Goal: Submit feedback/report problem: Submit feedback/report problem

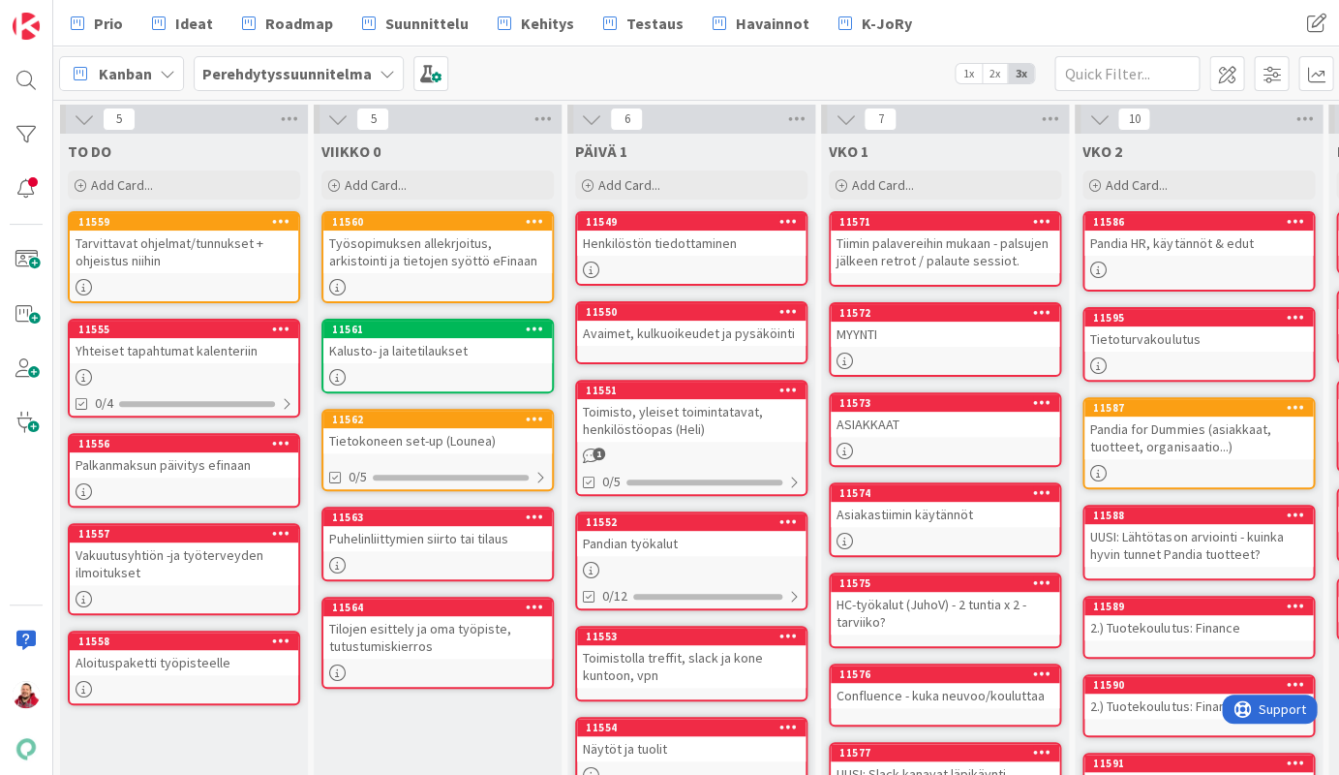
click at [261, 69] on b "Perehdytyssuunnitelma" at bounding box center [286, 73] width 169 height 19
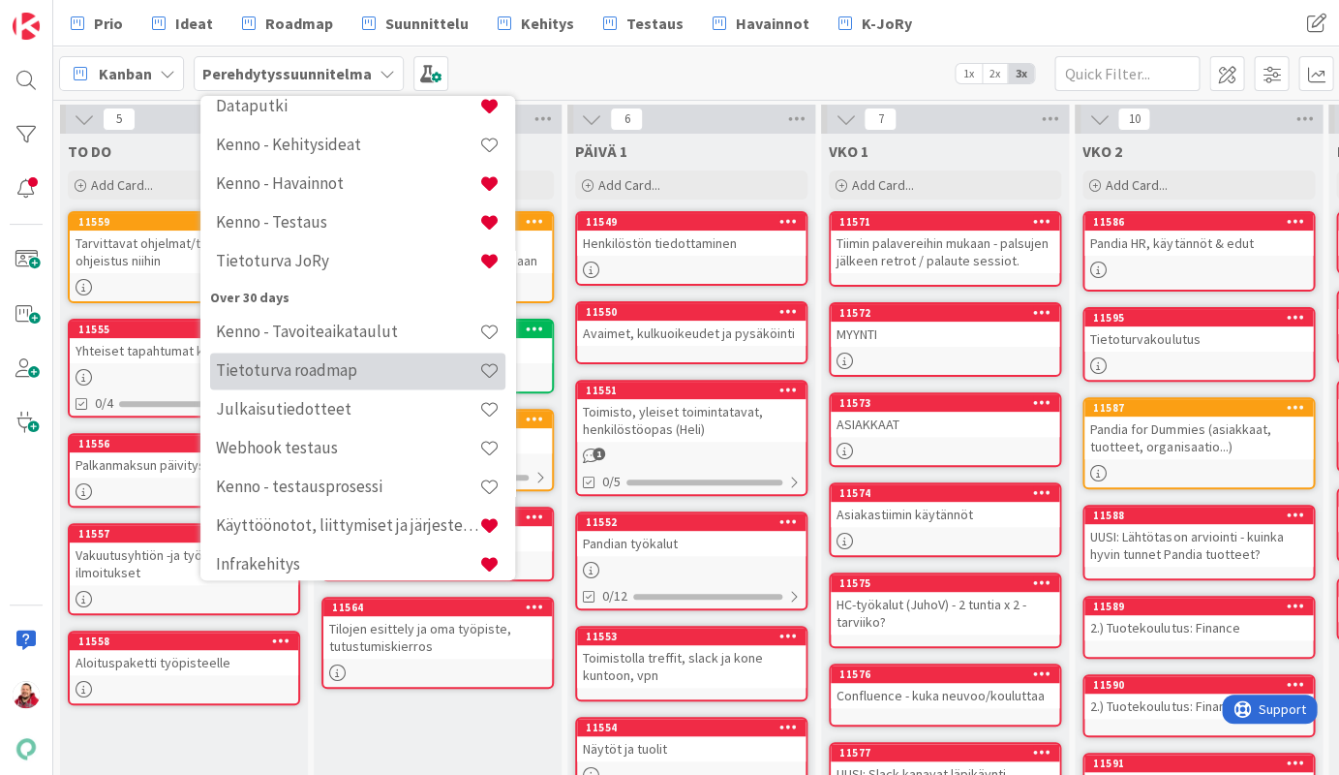
scroll to position [498, 0]
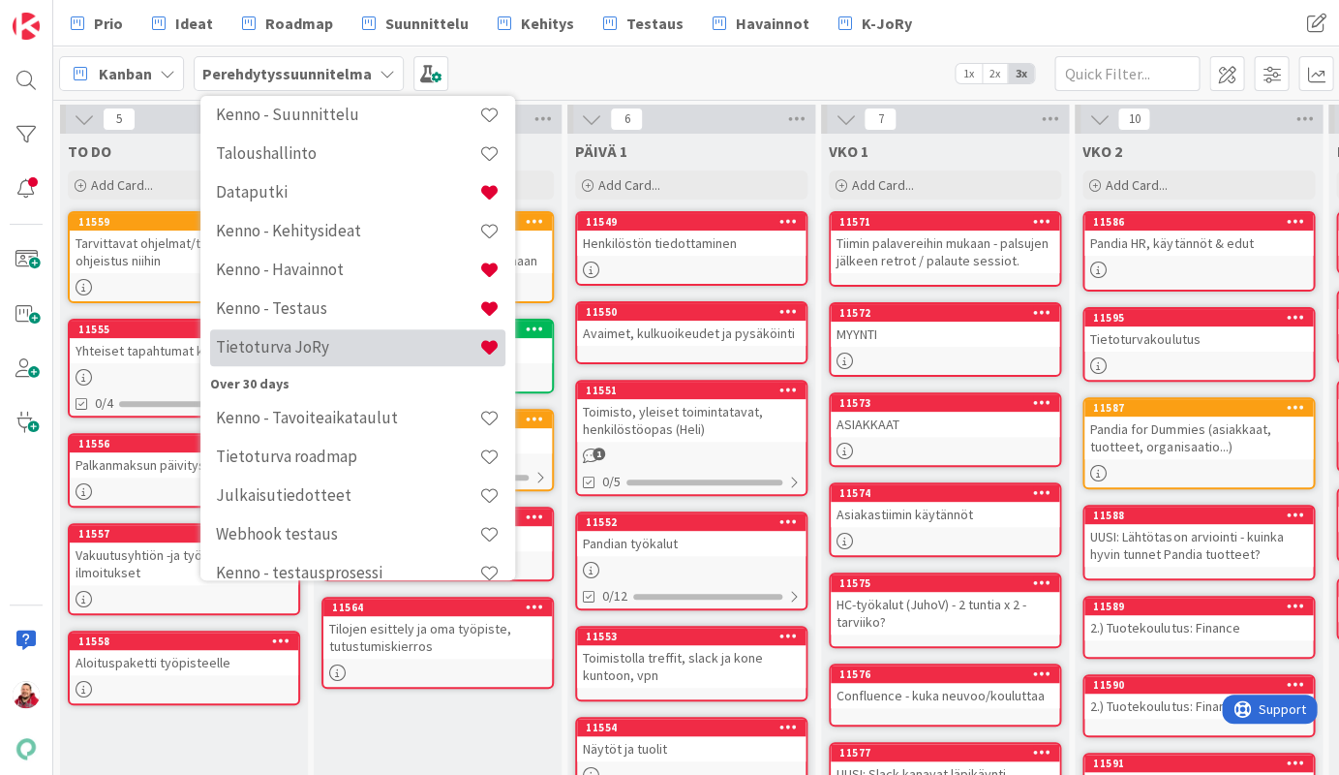
click at [281, 337] on h4 "Tietoturva JoRy" at bounding box center [347, 346] width 263 height 19
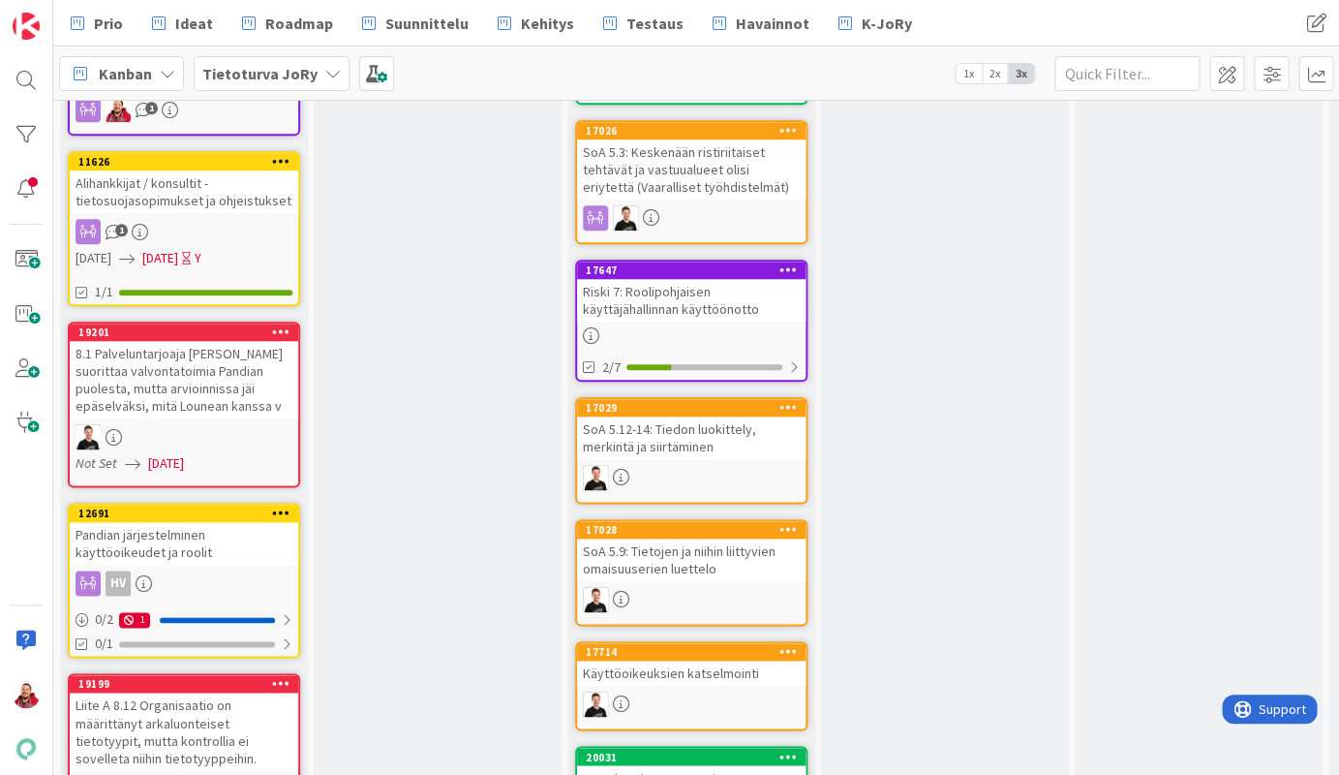
scroll to position [550, 0]
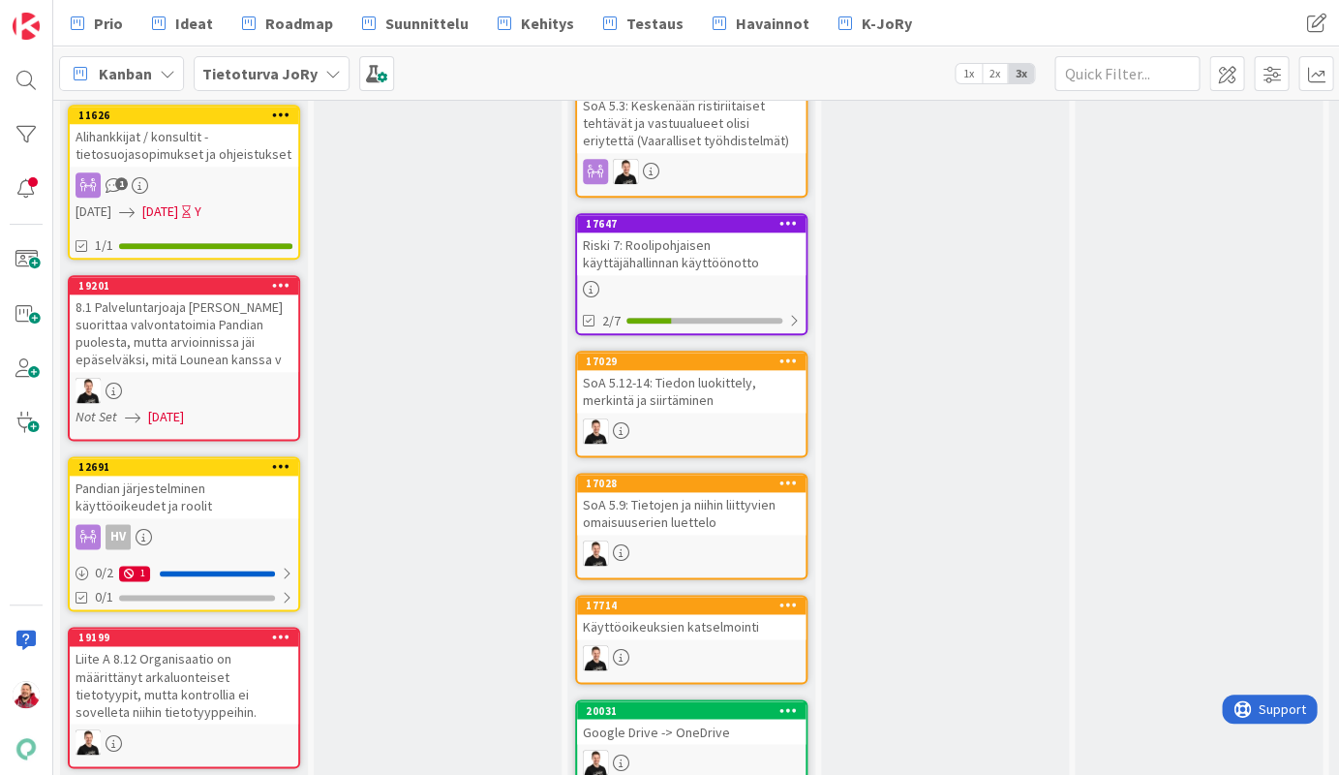
click at [225, 62] on div "Tietoturva JoRy" at bounding box center [272, 73] width 156 height 35
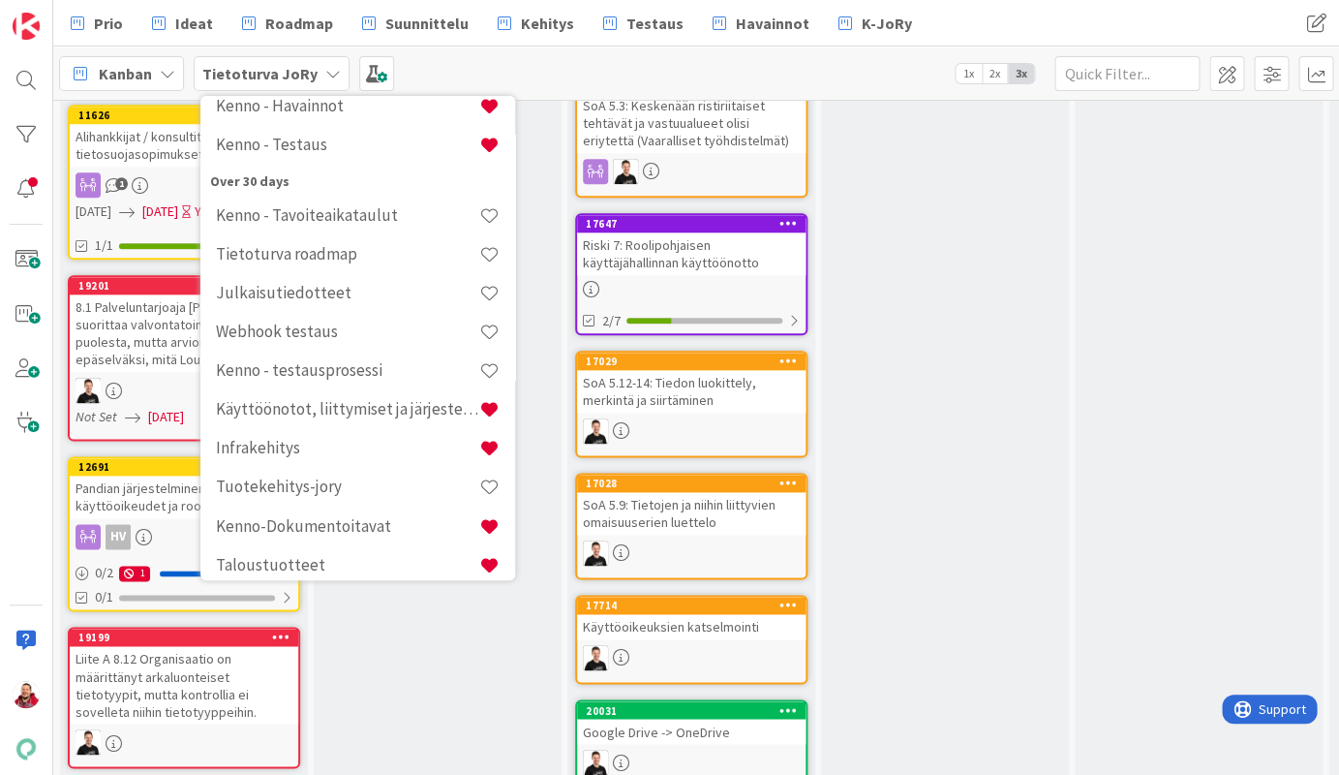
scroll to position [699, 0]
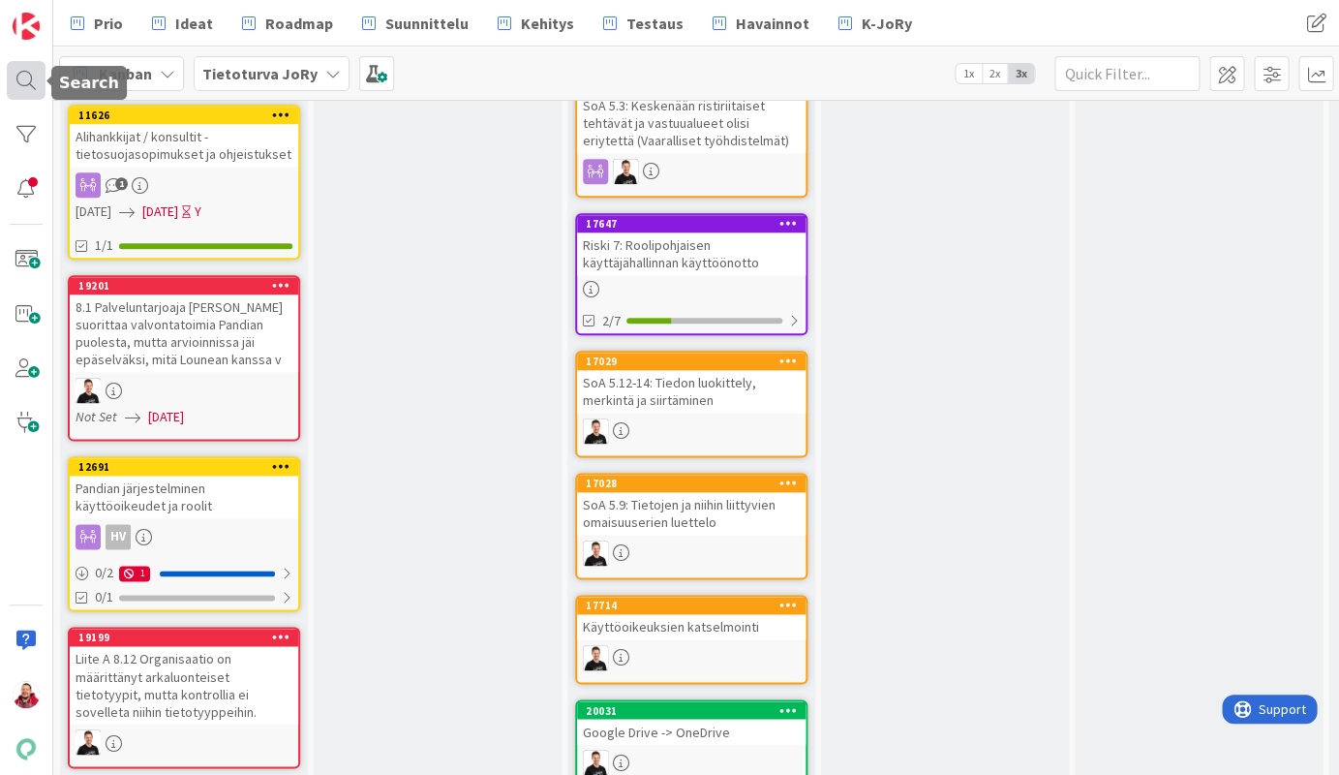
click at [22, 62] on div at bounding box center [26, 80] width 39 height 39
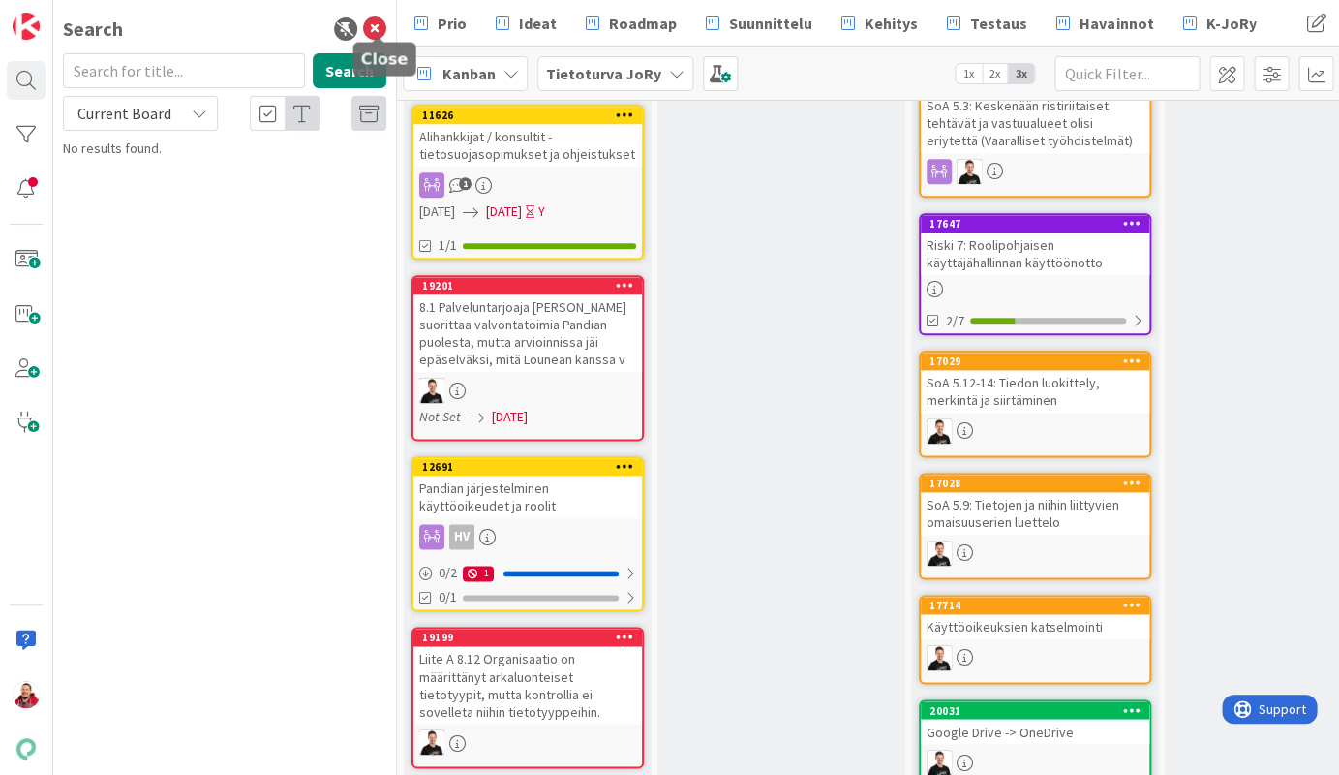
click at [376, 27] on icon at bounding box center [374, 28] width 23 height 23
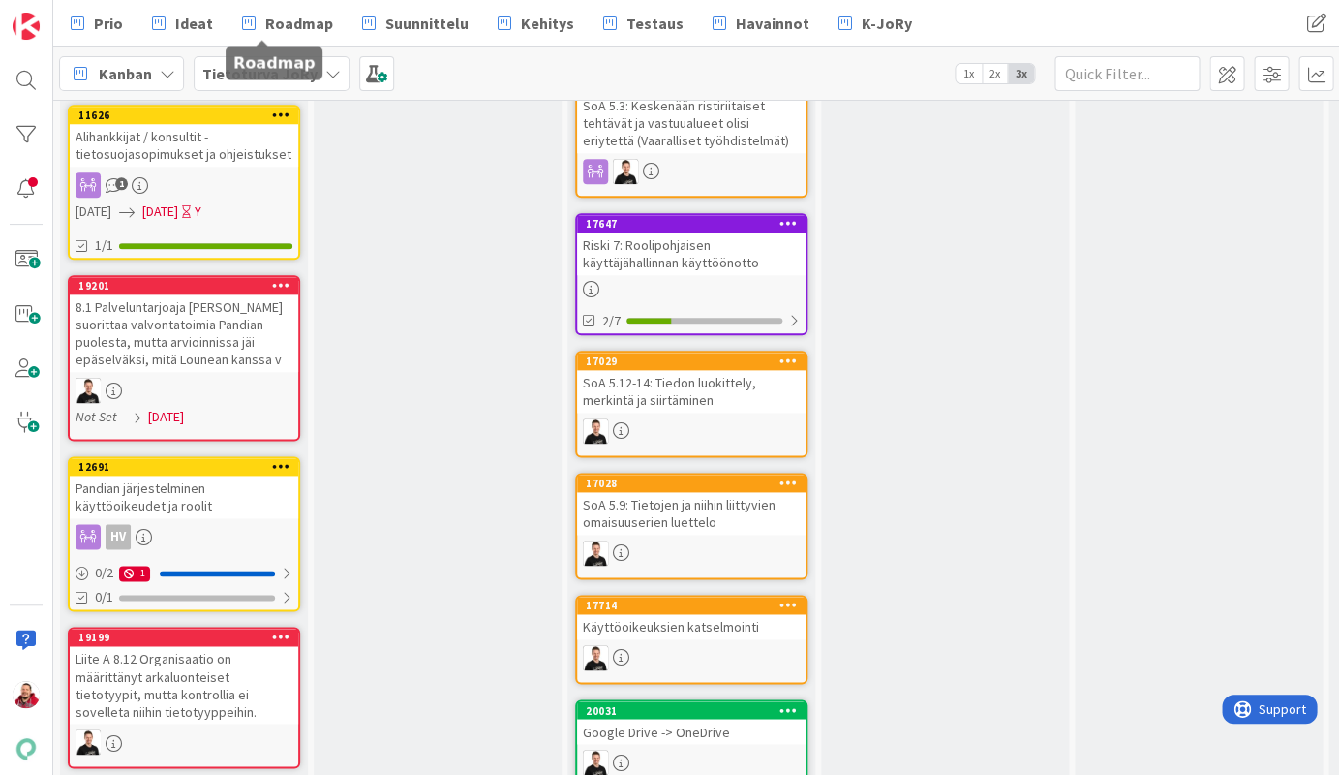
click at [247, 66] on b "Tietoturva JoRy" at bounding box center [259, 73] width 115 height 19
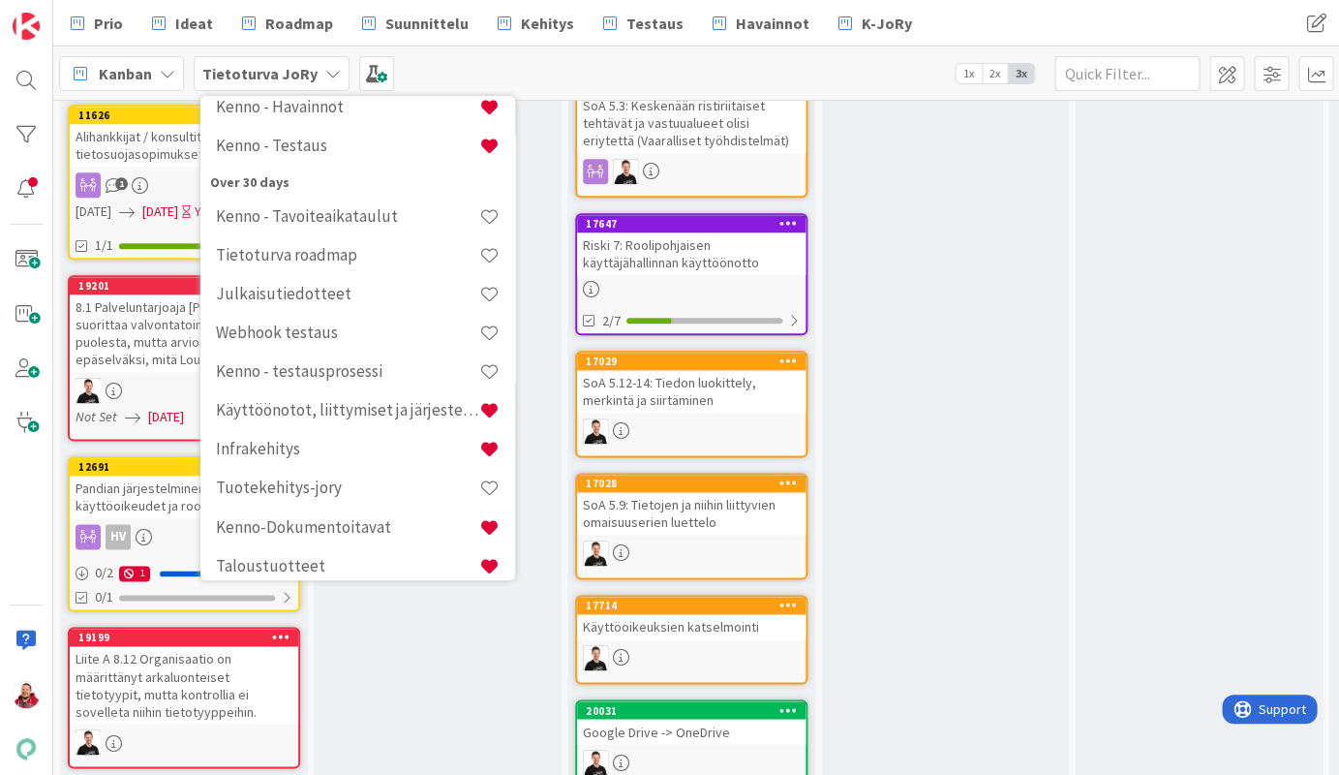
scroll to position [0, 0]
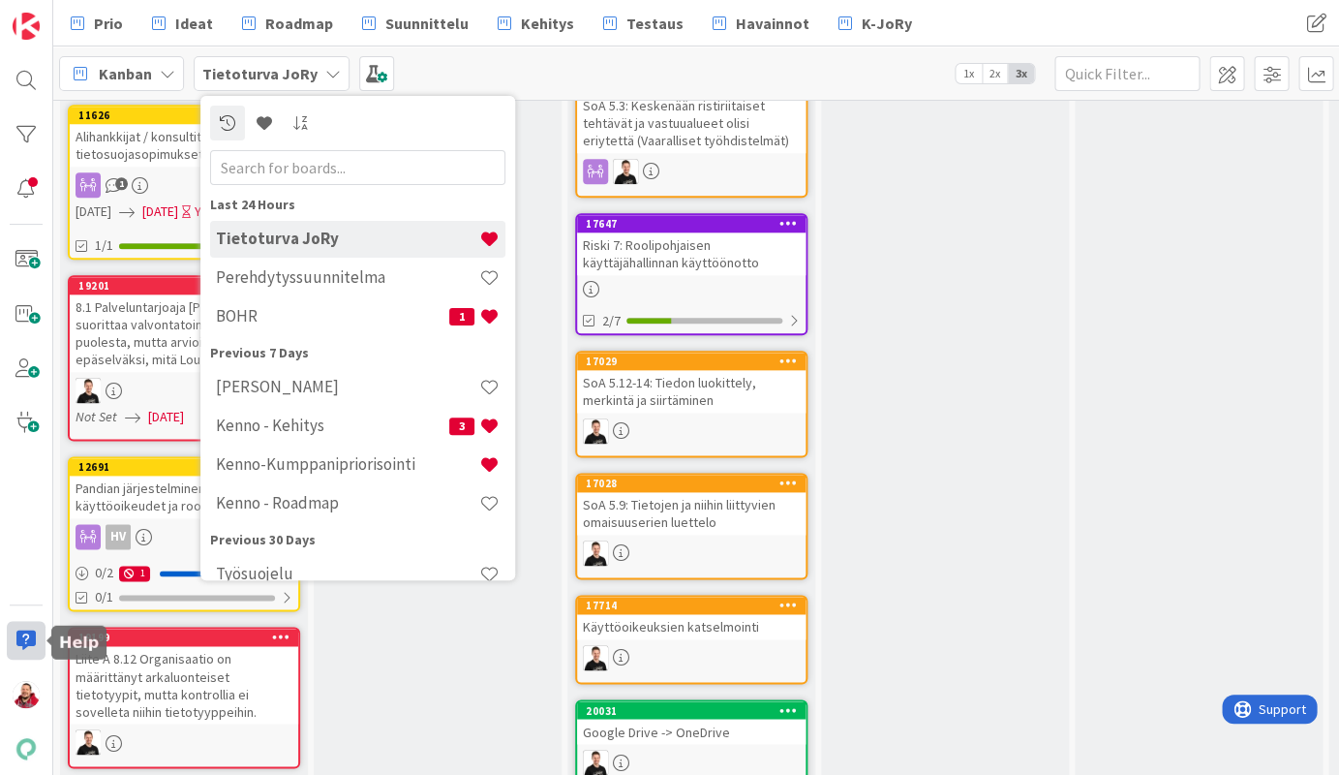
click at [19, 632] on div at bounding box center [26, 640] width 39 height 39
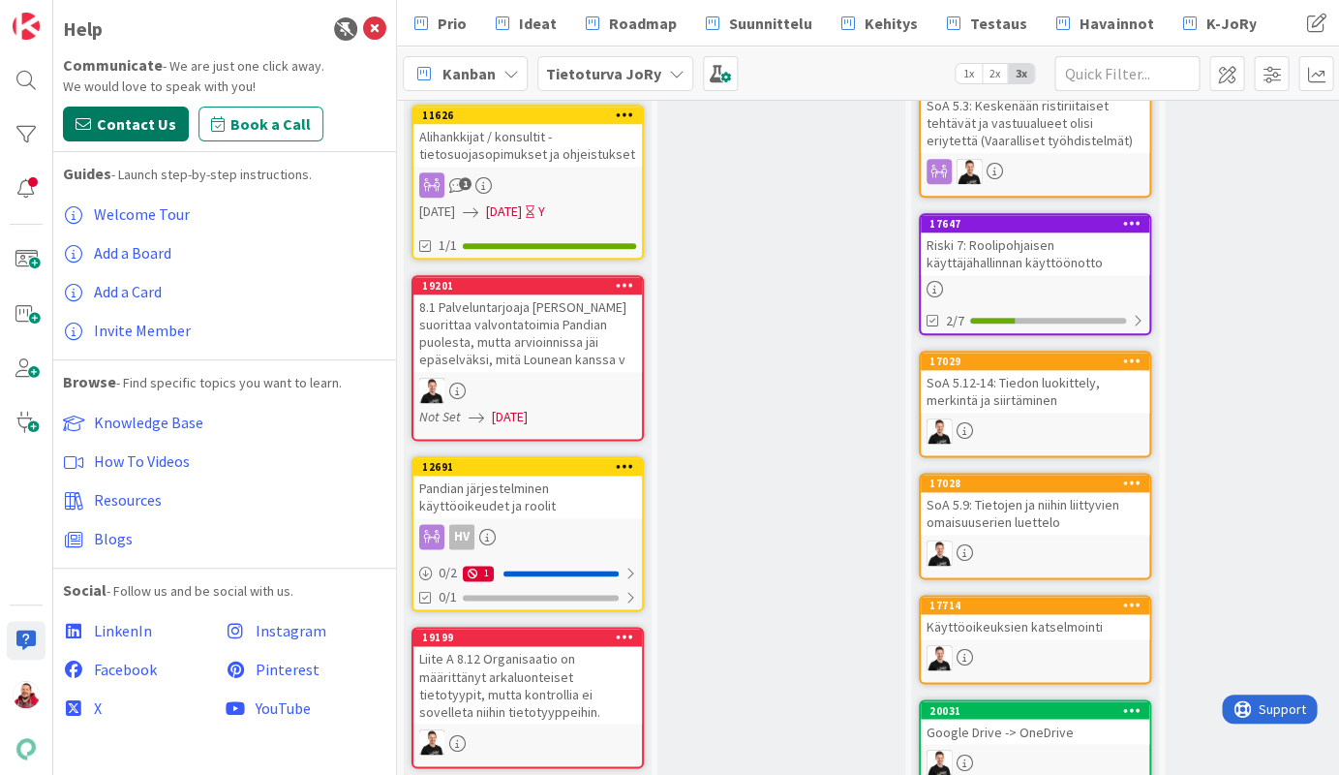
click at [134, 117] on button "Contact Us" at bounding box center [126, 124] width 126 height 35
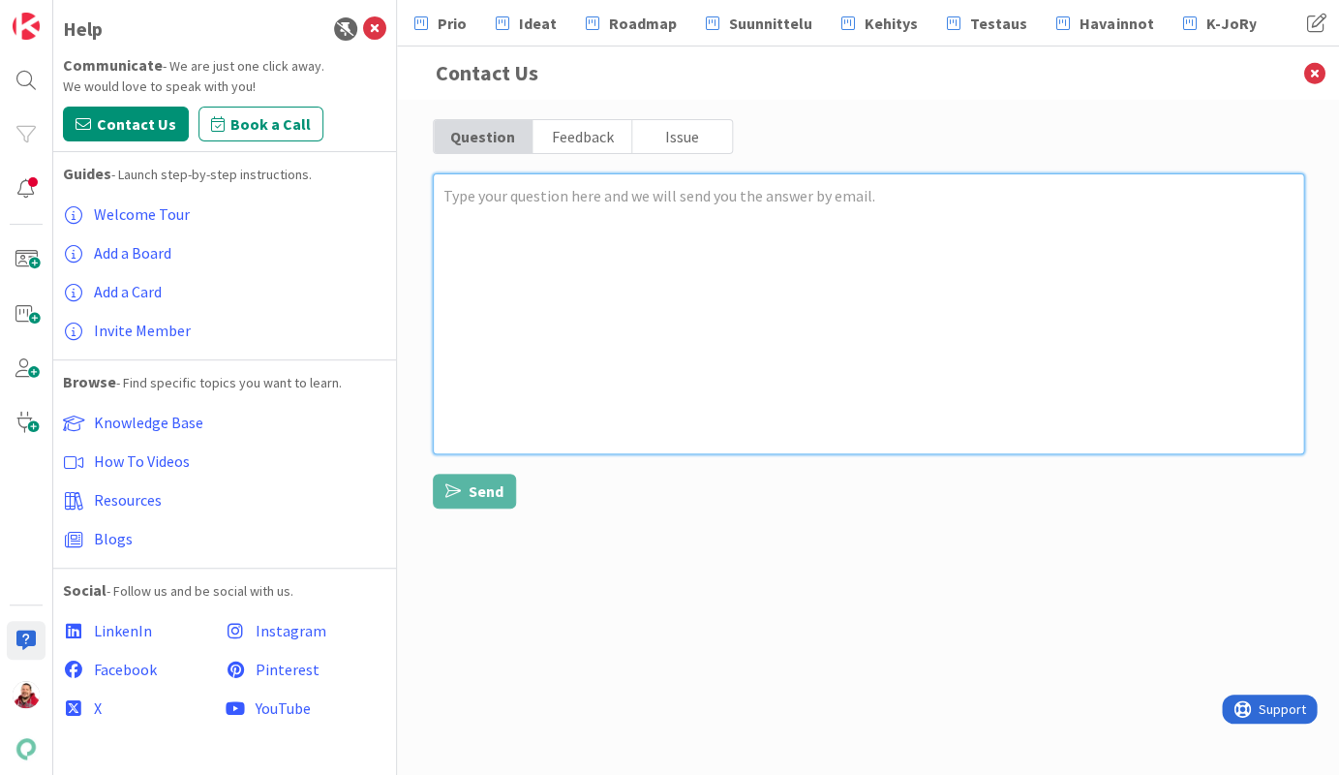
click at [532, 211] on textarea at bounding box center [868, 313] width 871 height 281
type textarea "x"
type textarea "J"
type textarea "x"
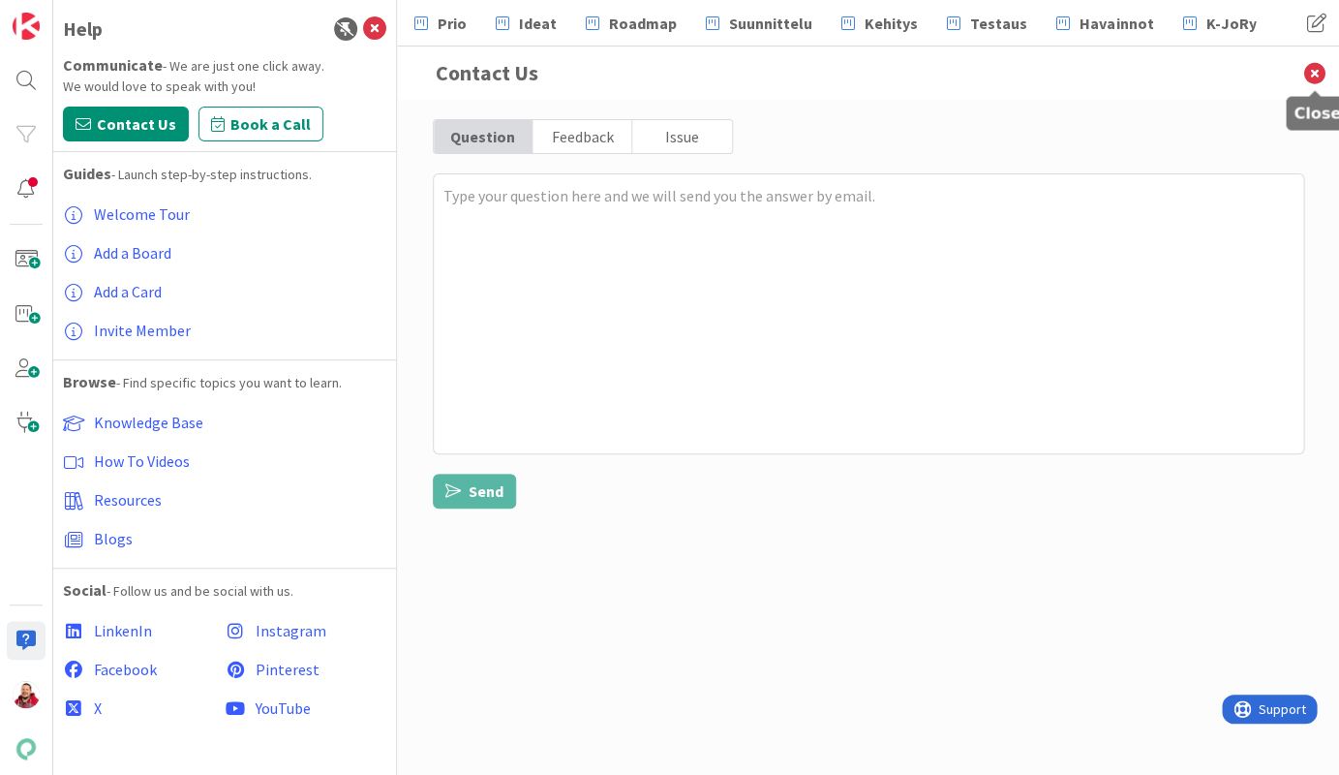
click at [1321, 68] on icon at bounding box center [1314, 72] width 50 height 53
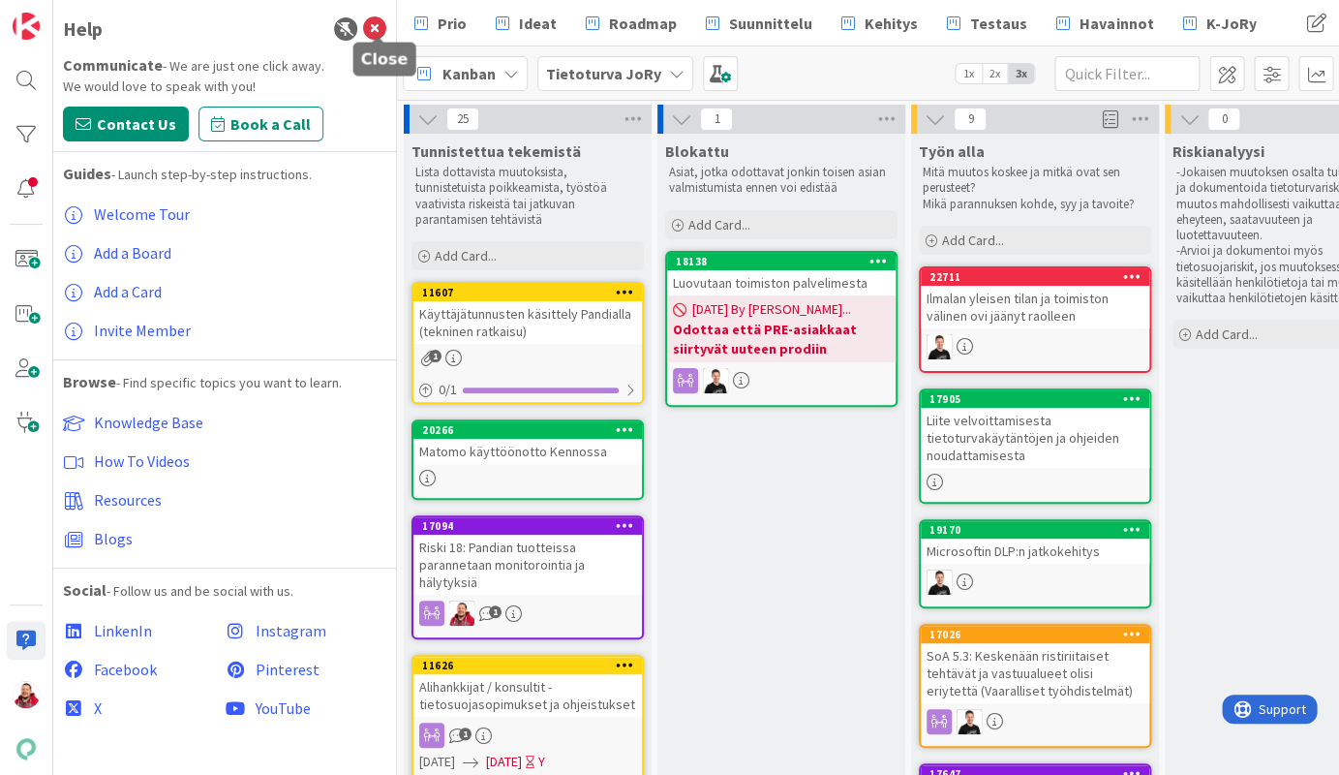
click at [374, 20] on icon at bounding box center [374, 28] width 23 height 23
